Goal: Task Accomplishment & Management: Manage account settings

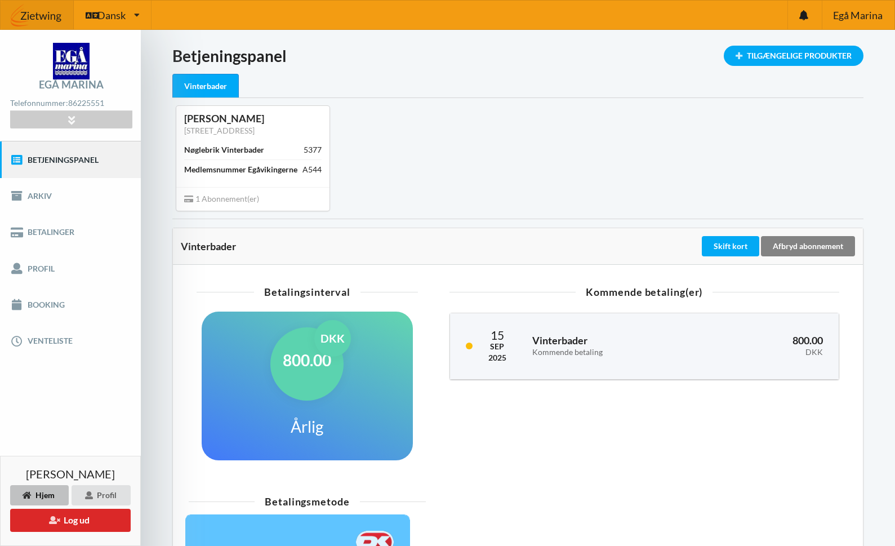
click at [781, 242] on div "Afbryd abonnement" at bounding box center [808, 246] width 94 height 20
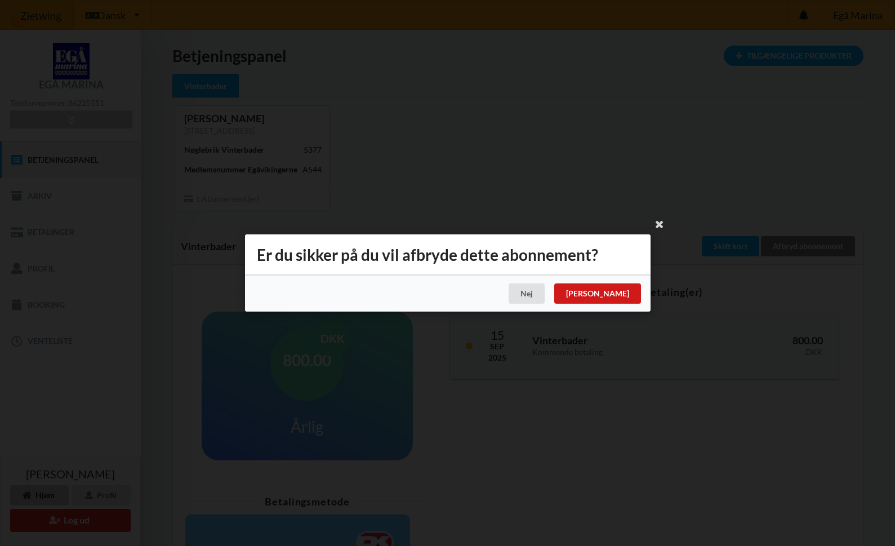
click at [623, 291] on div "[PERSON_NAME]" at bounding box center [597, 293] width 87 height 20
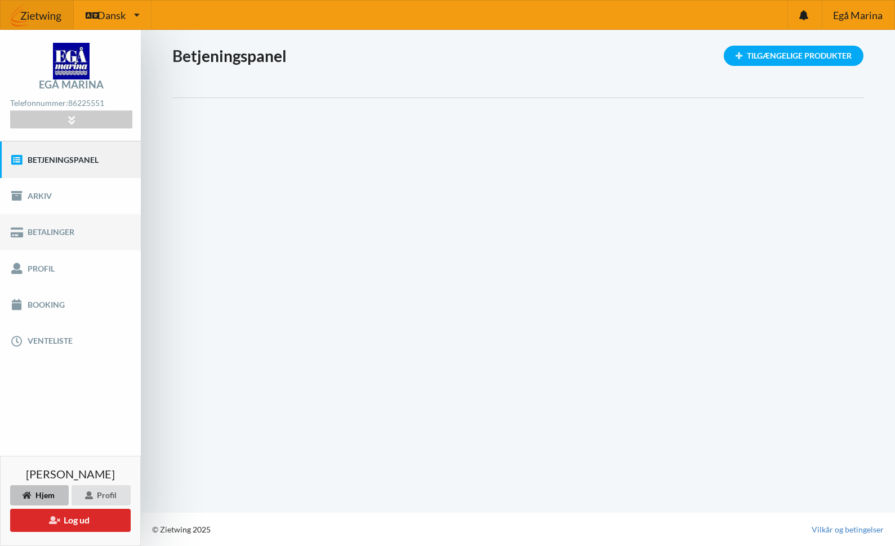
click at [43, 232] on link "Betalinger" at bounding box center [70, 232] width 141 height 36
